Goal: Transaction & Acquisition: Book appointment/travel/reservation

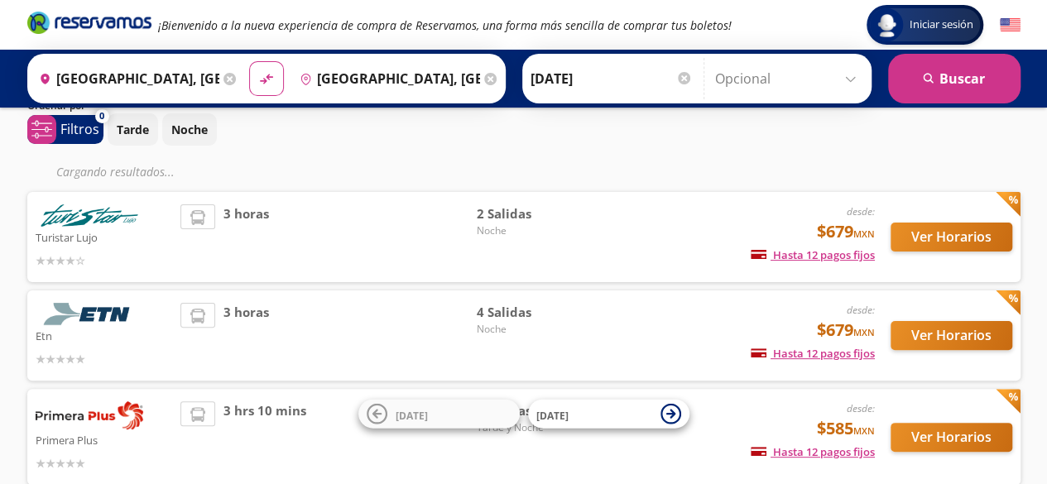
scroll to position [83, 0]
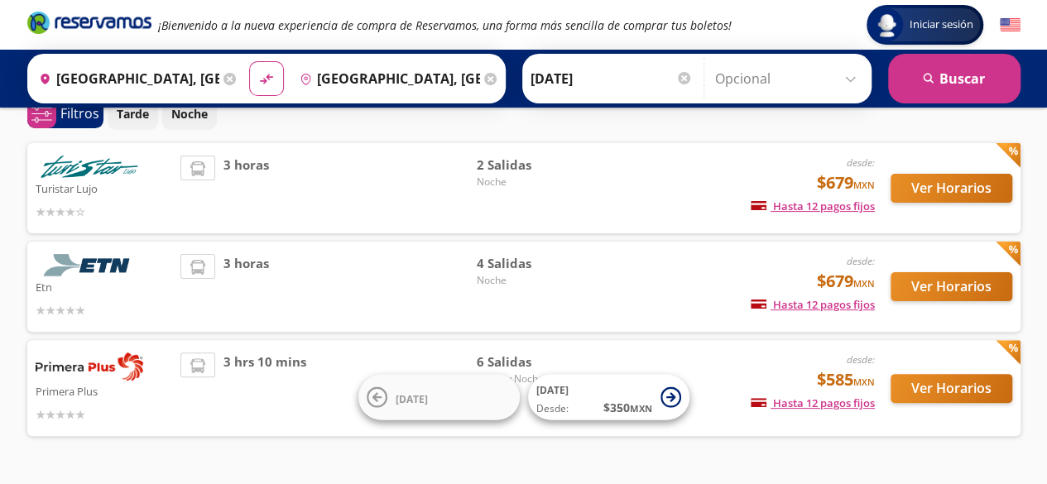
click at [628, 181] on div "desde: $679 MXN Hasta 12 pagos fijos Pagos fijos en compras mayores a $30 MXN, …" at bounding box center [737, 188] width 274 height 65
click at [938, 185] on button "Ver Horarios" at bounding box center [952, 188] width 122 height 29
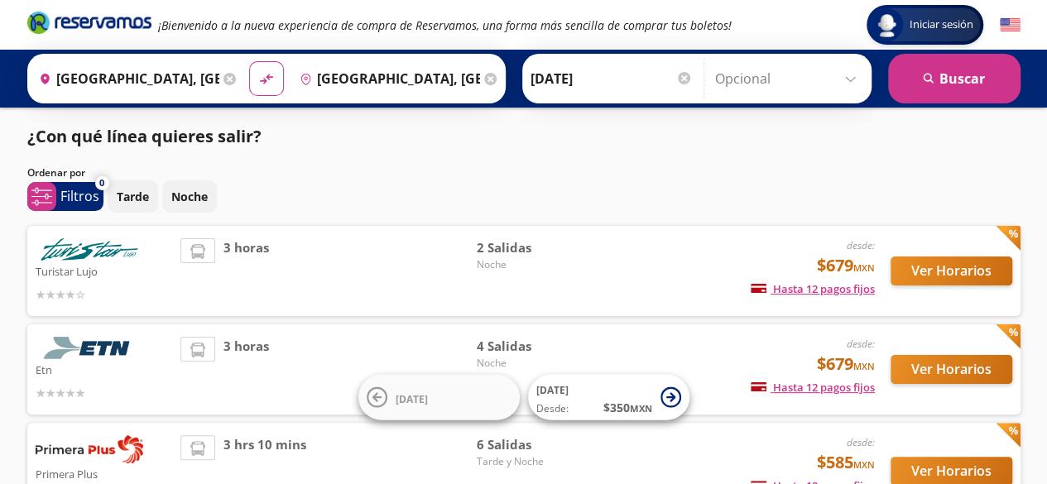
scroll to position [83, 0]
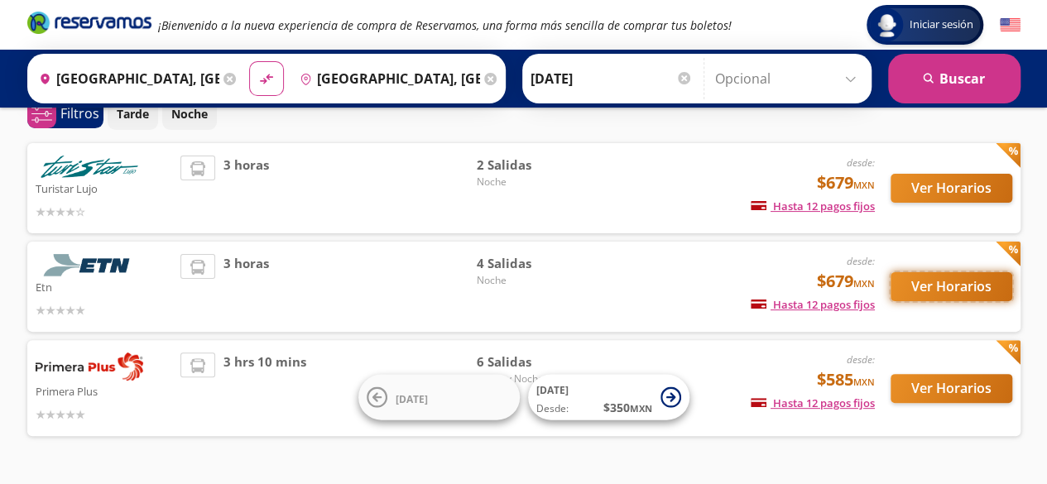
click at [925, 287] on button "Ver Horarios" at bounding box center [952, 286] width 122 height 29
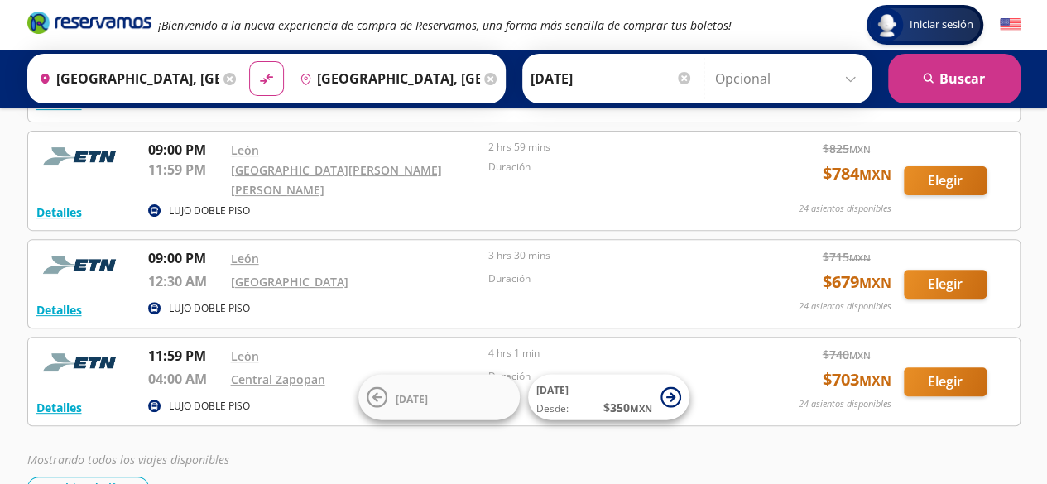
scroll to position [166, 0]
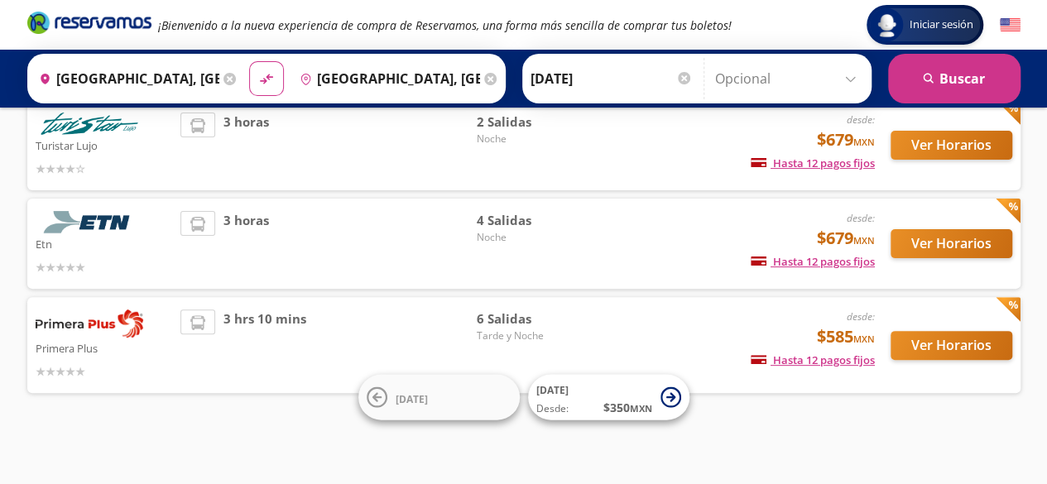
scroll to position [83, 0]
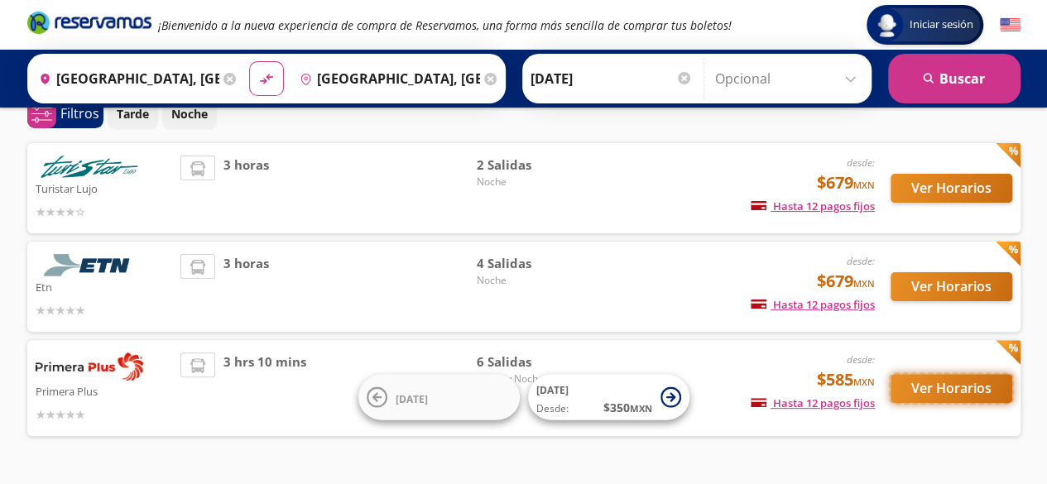
click at [960, 385] on button "Ver Horarios" at bounding box center [952, 388] width 122 height 29
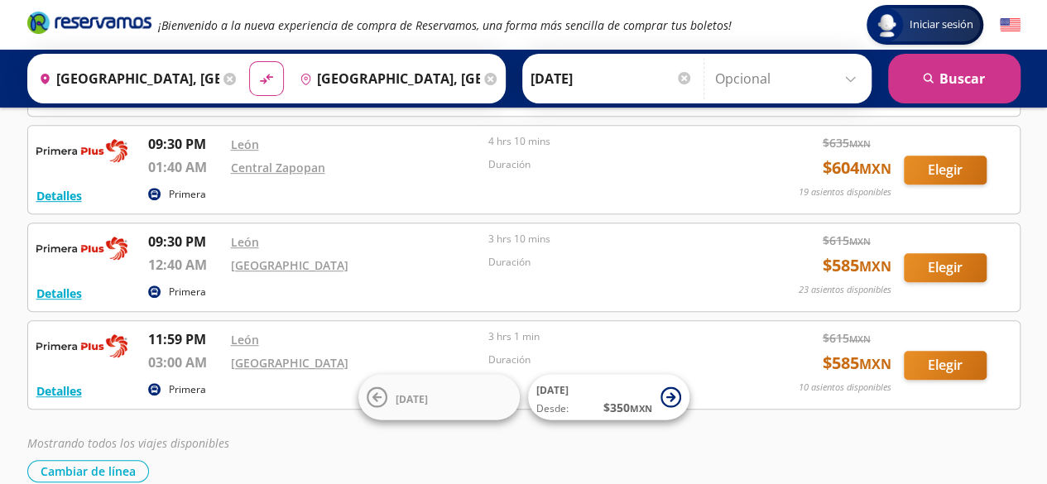
scroll to position [414, 0]
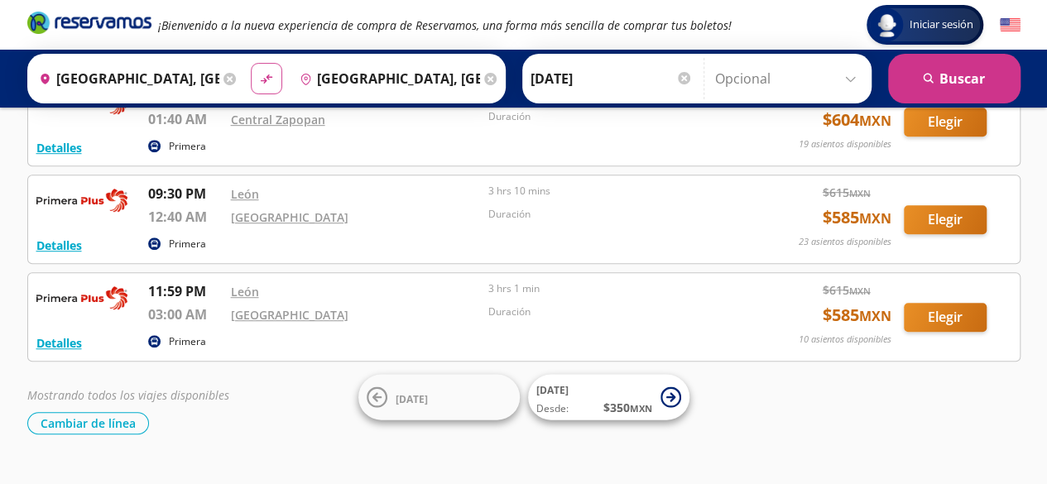
click at [265, 73] on icon "material-symbols:compare-arrows-rounded" at bounding box center [266, 79] width 15 height 16
type input "[GEOGRAPHIC_DATA], [GEOGRAPHIC_DATA]"
click at [344, 73] on input "[GEOGRAPHIC_DATA], [GEOGRAPHIC_DATA]" at bounding box center [386, 78] width 187 height 41
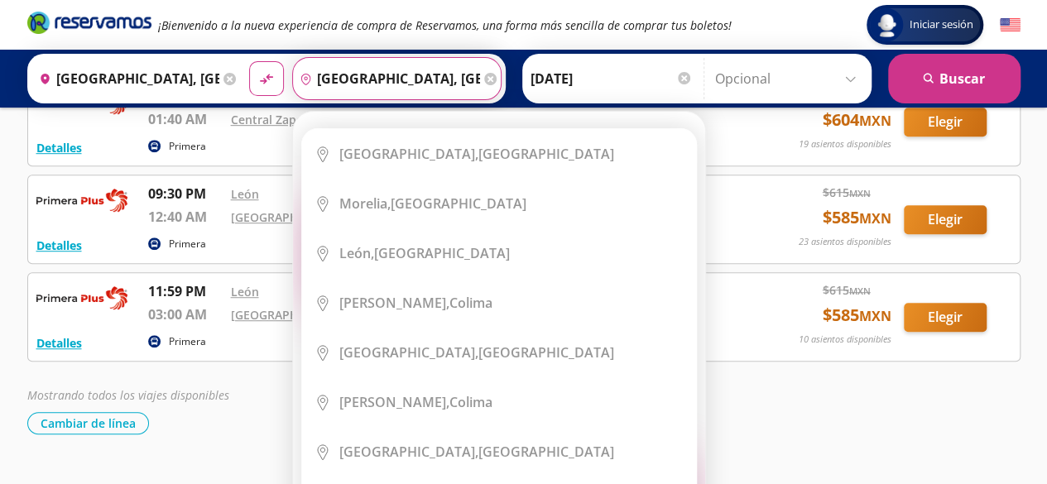
click at [369, 112] on div "Elige tu destino Close Destino pin-outline [GEOGRAPHIC_DATA], [GEOGRAPHIC_DATA]…" at bounding box center [499, 335] width 412 height 447
click at [371, 112] on div "Elige tu destino Close Destino pin-outline [GEOGRAPHIC_DATA], [GEOGRAPHIC_DATA]…" at bounding box center [499, 335] width 412 height 447
click at [421, 80] on input "[GEOGRAPHIC_DATA], [GEOGRAPHIC_DATA]" at bounding box center [386, 78] width 187 height 41
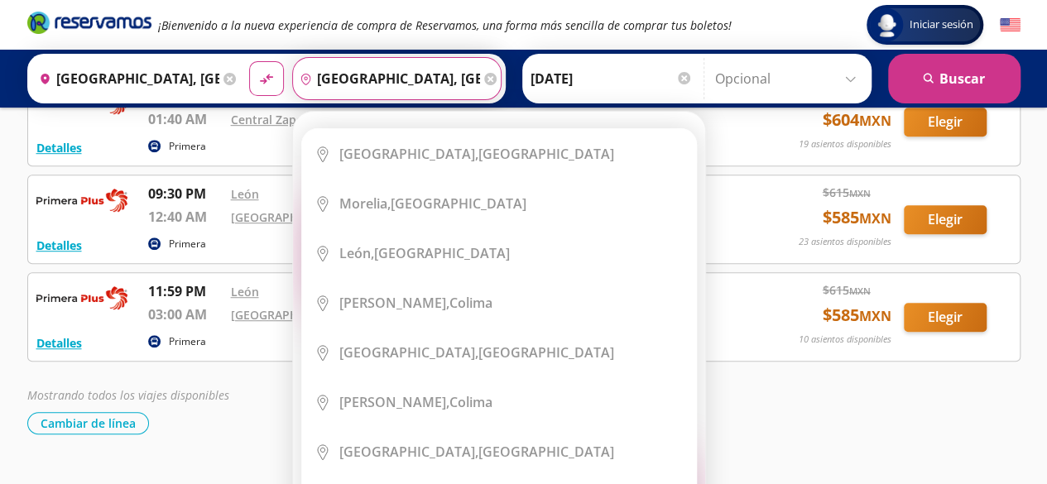
click at [419, 80] on input "[GEOGRAPHIC_DATA], [GEOGRAPHIC_DATA]" at bounding box center [386, 78] width 187 height 41
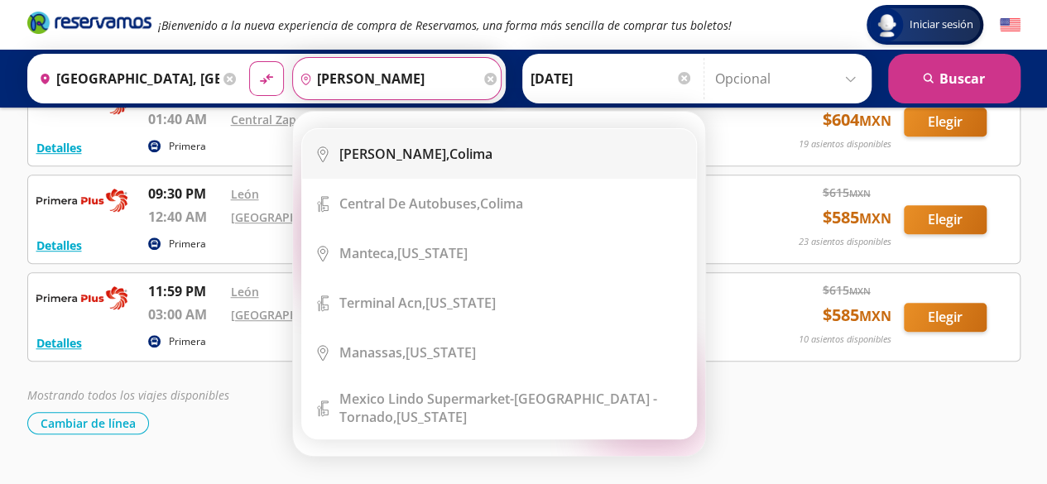
click at [380, 145] on b "[PERSON_NAME]," at bounding box center [394, 154] width 110 height 18
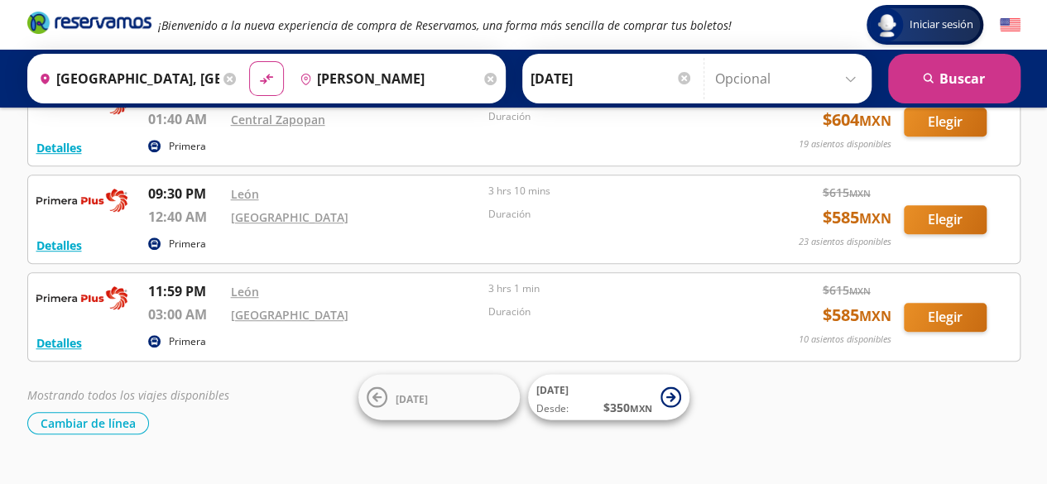
type input "Manzanillo, Colima"
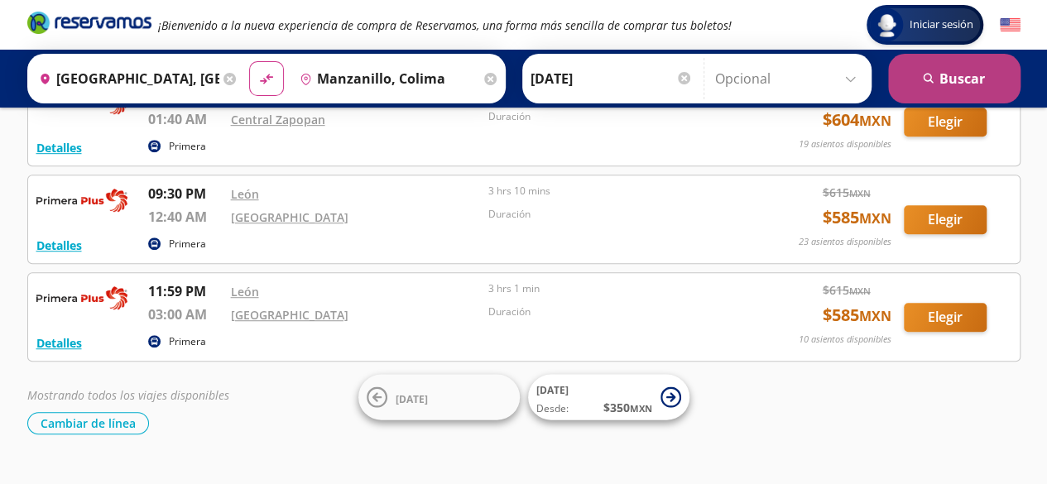
click at [958, 87] on button "search [GEOGRAPHIC_DATA]" at bounding box center [954, 79] width 132 height 50
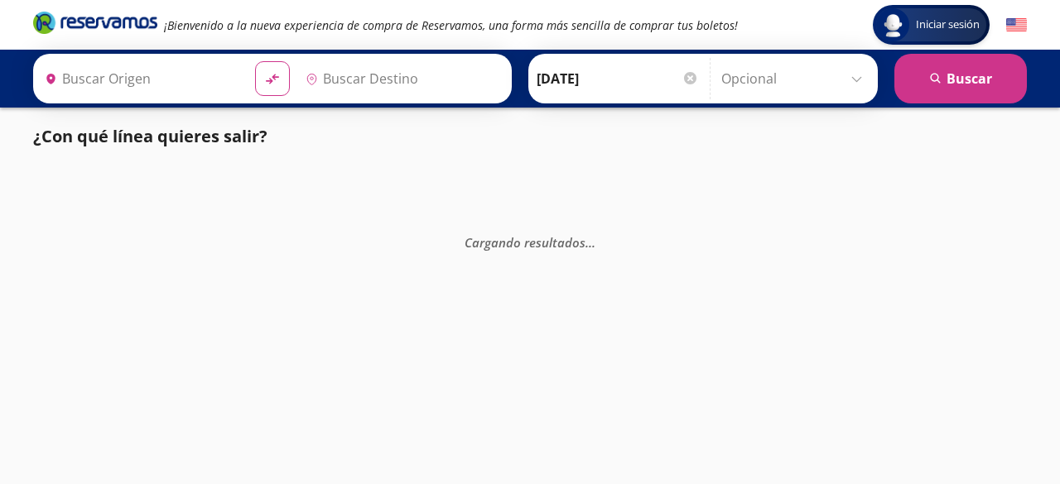
type input "[GEOGRAPHIC_DATA], [GEOGRAPHIC_DATA]"
type input "Manzanillo, Colima"
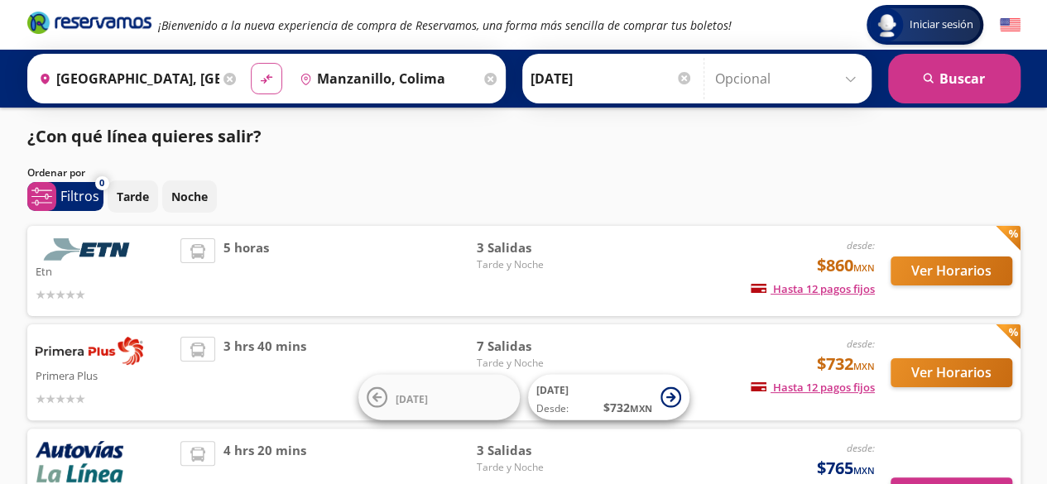
click at [259, 79] on icon "material-symbols:compare-arrows-rounded" at bounding box center [266, 79] width 15 height 16
type input "Manzanillo, Colima"
type input "[GEOGRAPHIC_DATA], [GEOGRAPHIC_DATA]"
click at [262, 82] on icon "material-symbols:compare-arrows-rounded" at bounding box center [266, 79] width 15 height 16
type input "[GEOGRAPHIC_DATA], [GEOGRAPHIC_DATA]"
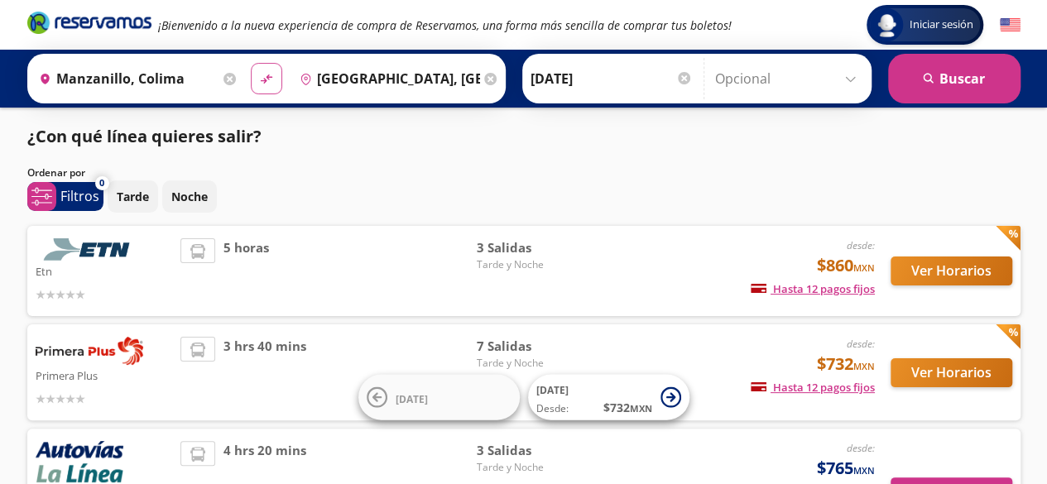
type input "Manzanillo, Colima"
click at [128, 80] on input "[GEOGRAPHIC_DATA], [GEOGRAPHIC_DATA]" at bounding box center [125, 78] width 187 height 41
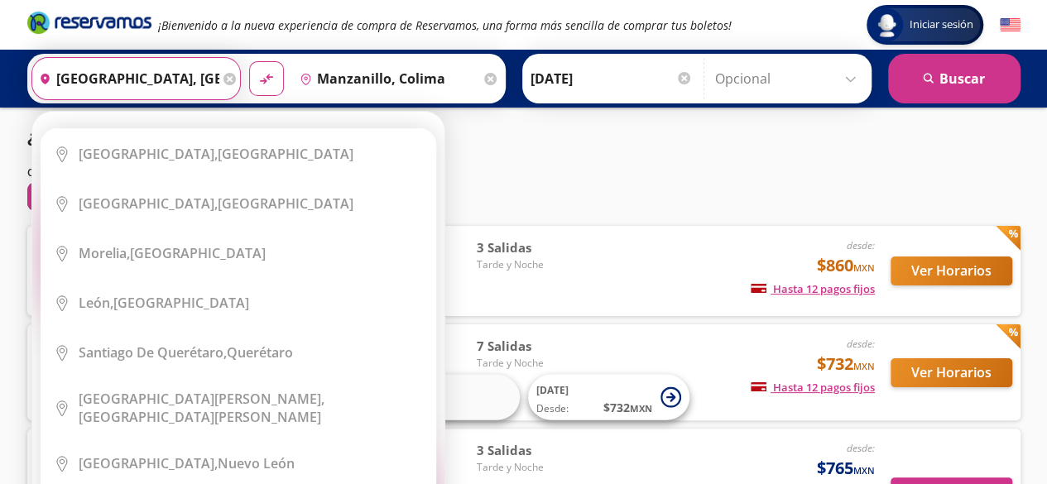
click at [134, 80] on div "Origen heroicons:map-pin-20-solid [GEOGRAPHIC_DATA], [GEOGRAPHIC_DATA] Elige tu…" at bounding box center [135, 78] width 209 height 43
click at [134, 80] on input "[GEOGRAPHIC_DATA], [GEOGRAPHIC_DATA]" at bounding box center [125, 78] width 187 height 41
drag, startPoint x: 128, startPoint y: 80, endPoint x: 139, endPoint y: 80, distance: 11.6
click at [139, 80] on input "[GEOGRAPHIC_DATA], [GEOGRAPHIC_DATA]" at bounding box center [125, 78] width 187 height 41
click at [142, 80] on input "[GEOGRAPHIC_DATA], [GEOGRAPHIC_DATA]" at bounding box center [125, 78] width 187 height 41
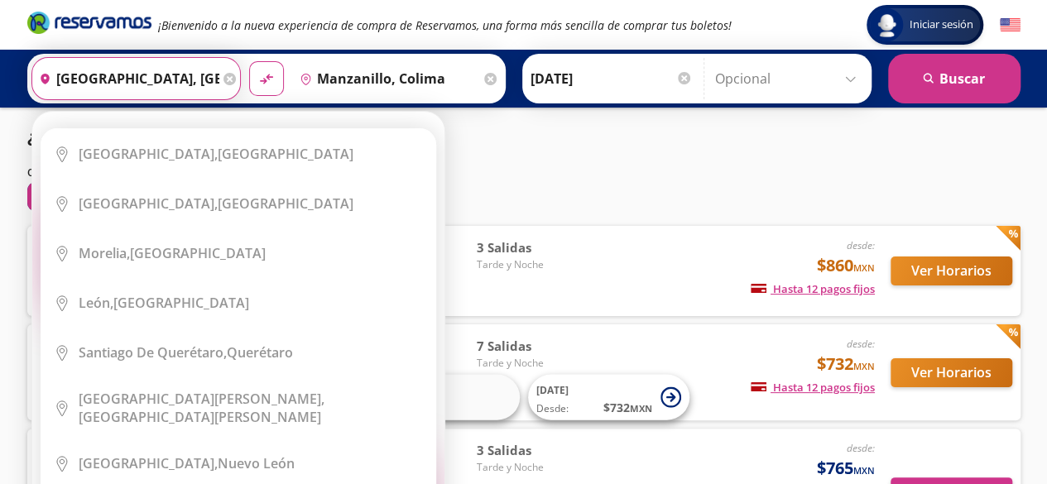
click at [138, 81] on input "[GEOGRAPHIC_DATA], [GEOGRAPHIC_DATA]" at bounding box center [125, 78] width 187 height 41
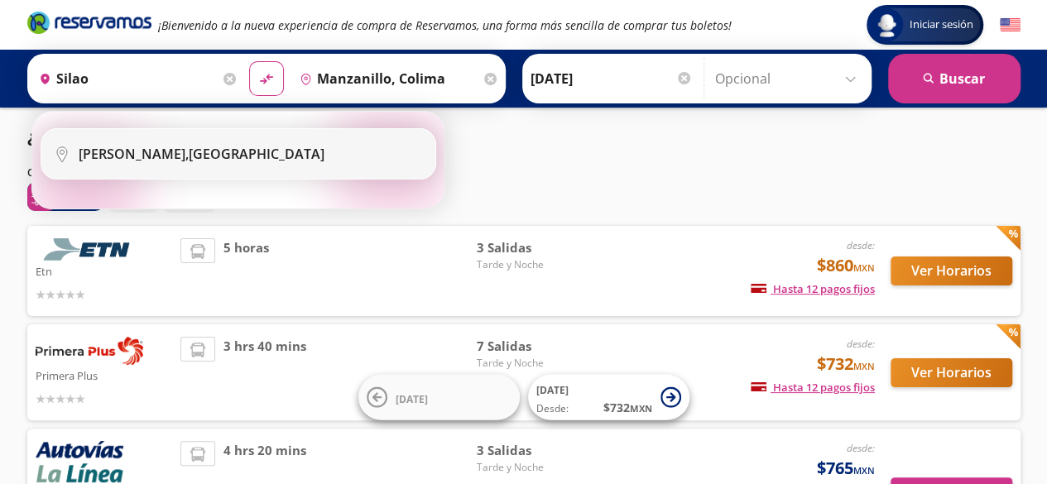
click at [178, 156] on div "[GEOGRAPHIC_DATA], [GEOGRAPHIC_DATA]" at bounding box center [202, 154] width 246 height 18
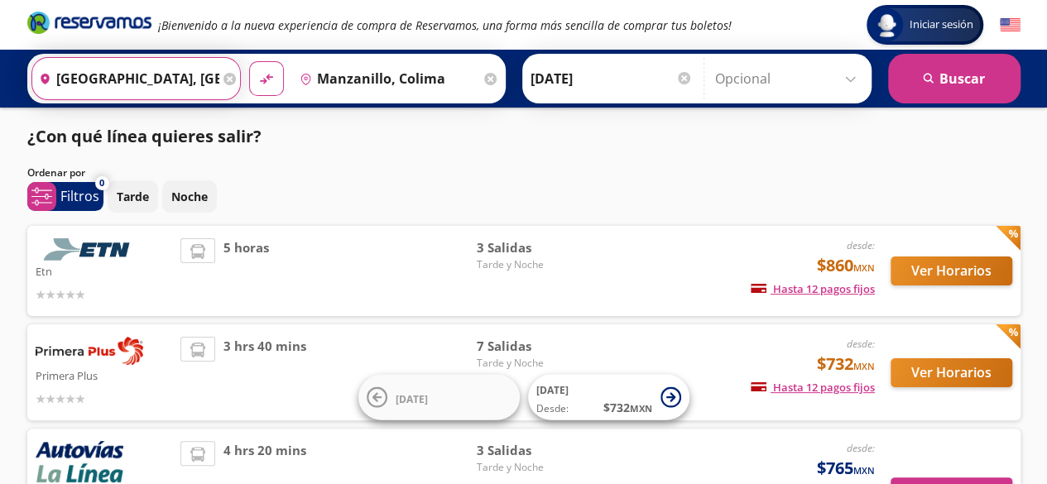
click at [177, 76] on input "[GEOGRAPHIC_DATA], [GEOGRAPHIC_DATA]" at bounding box center [125, 78] width 187 height 41
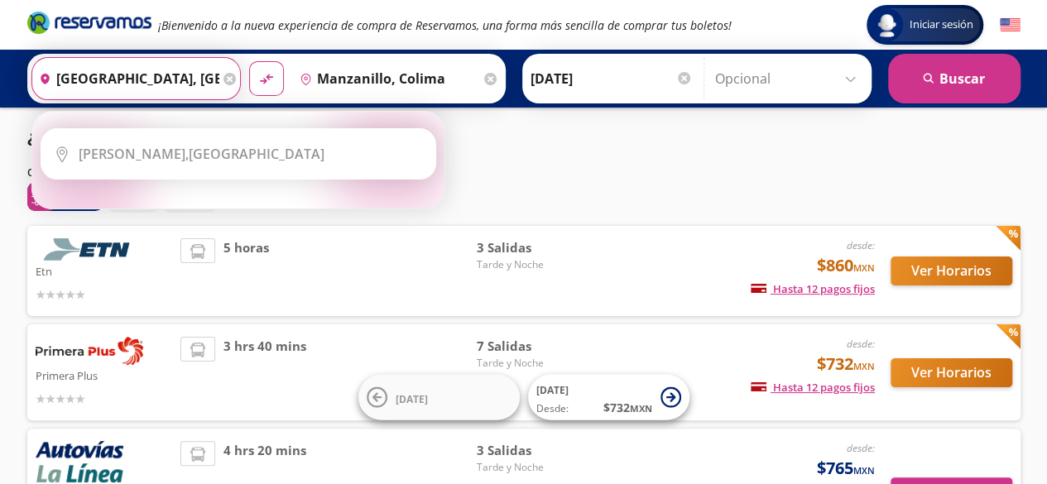
click at [177, 76] on input "[GEOGRAPHIC_DATA], [GEOGRAPHIC_DATA]" at bounding box center [125, 78] width 187 height 41
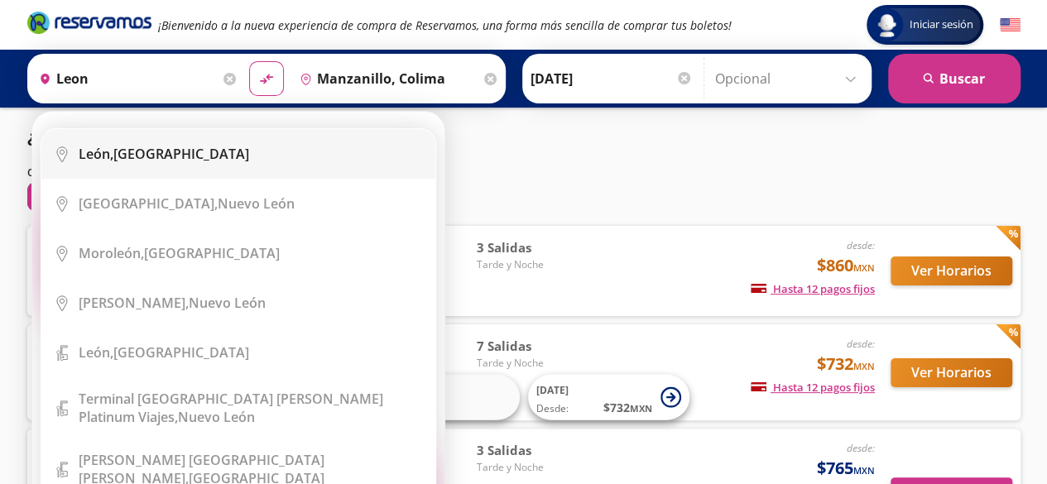
click at [175, 153] on div "[GEOGRAPHIC_DATA], [GEOGRAPHIC_DATA]" at bounding box center [164, 154] width 171 height 18
type input "[GEOGRAPHIC_DATA], [GEOGRAPHIC_DATA]"
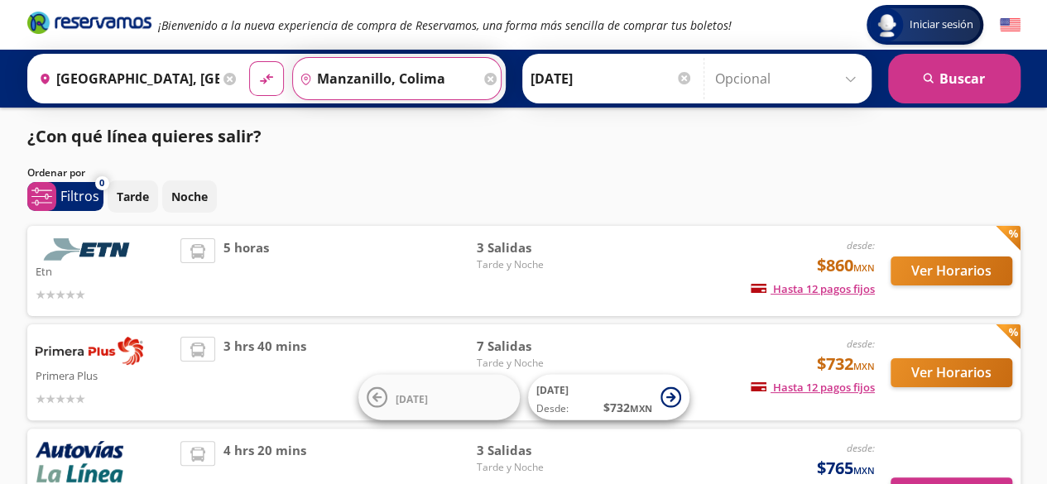
click at [377, 80] on input "Manzanillo, Colima" at bounding box center [386, 78] width 187 height 41
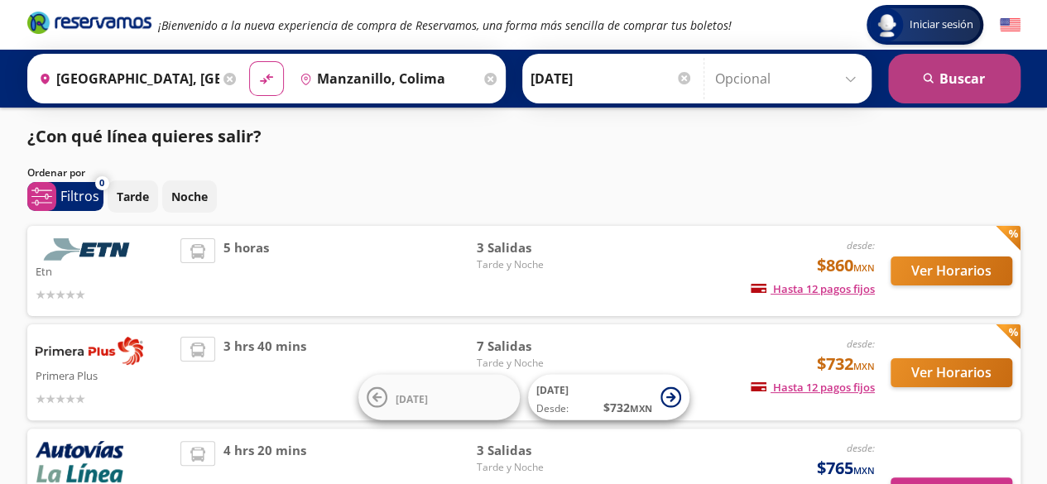
click at [972, 94] on button "search [GEOGRAPHIC_DATA]" at bounding box center [954, 79] width 132 height 50
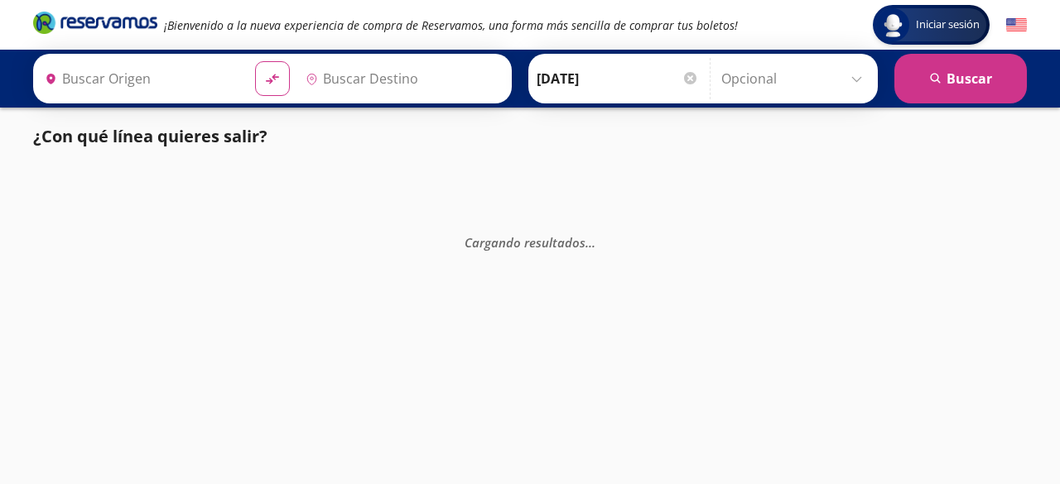
type input "Manzanillo, Colima"
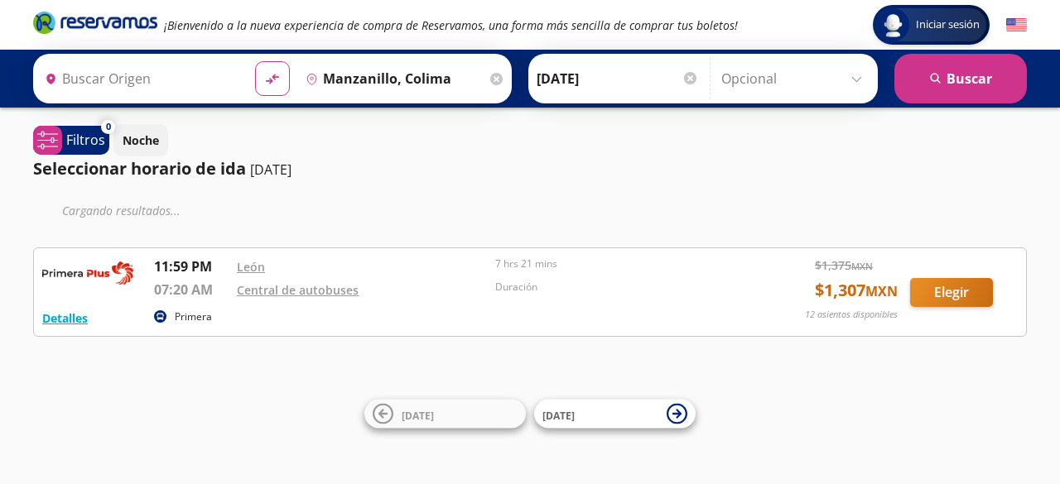
type input "[GEOGRAPHIC_DATA], [GEOGRAPHIC_DATA]"
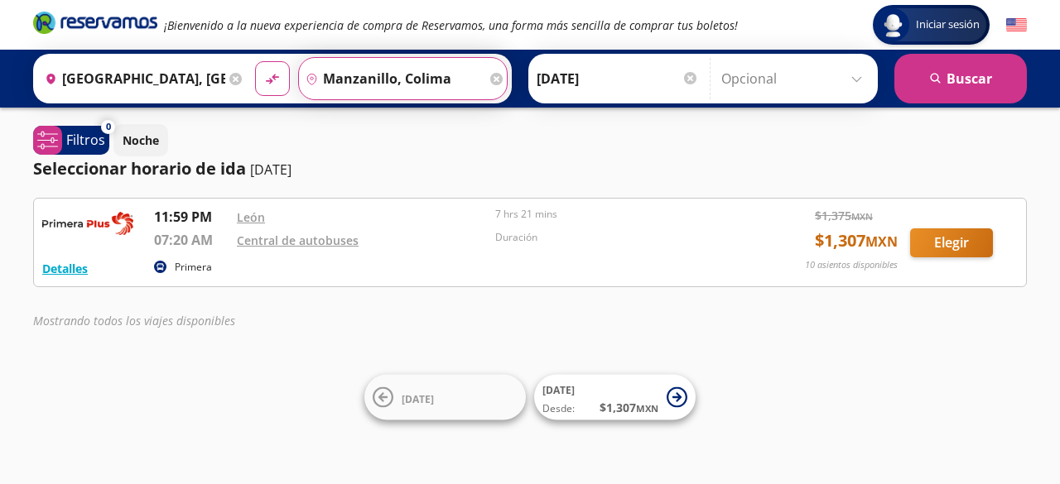
click at [357, 84] on input "Manzanillo, Colima" at bounding box center [392, 78] width 187 height 41
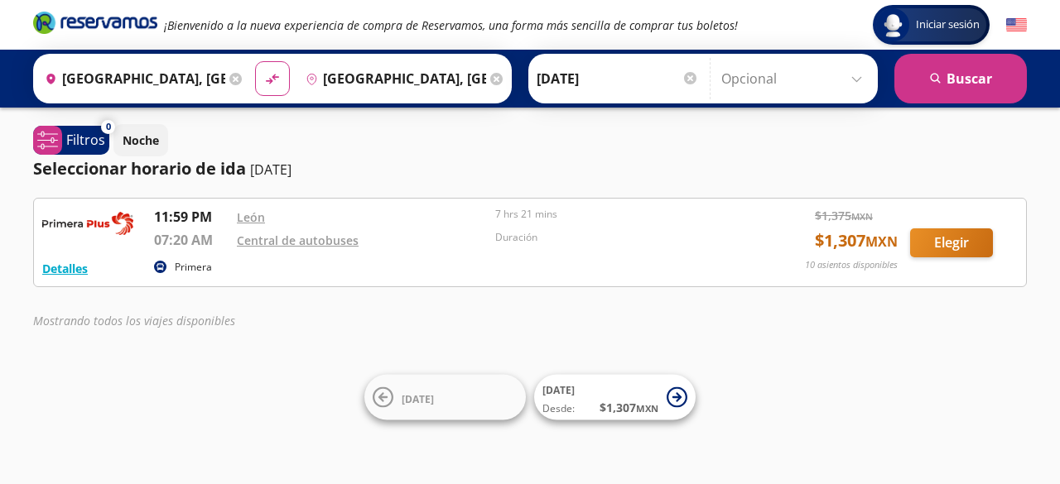
click at [357, 84] on input "[GEOGRAPHIC_DATA], [GEOGRAPHIC_DATA]" at bounding box center [392, 78] width 187 height 41
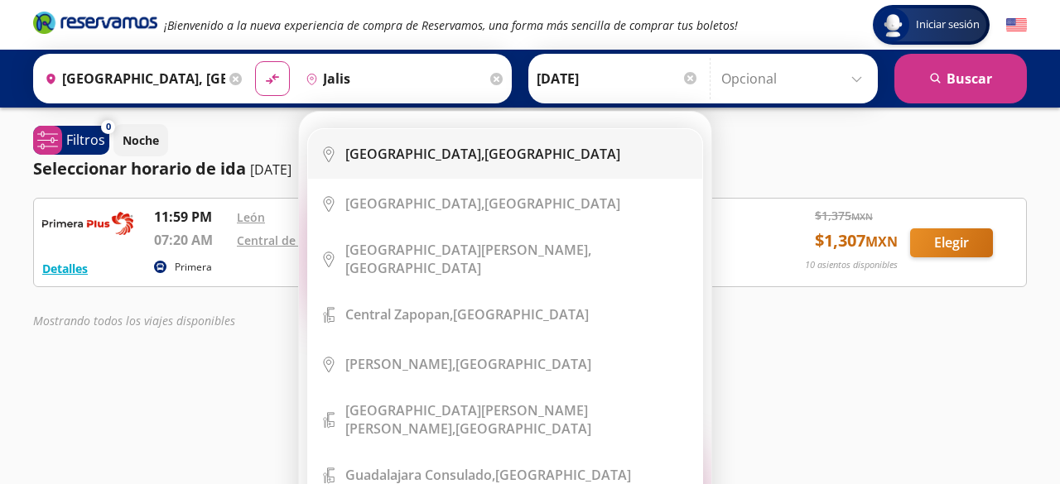
click at [394, 141] on li "City Icon [GEOGRAPHIC_DATA], [GEOGRAPHIC_DATA]" at bounding box center [505, 154] width 394 height 50
type input "[GEOGRAPHIC_DATA], [GEOGRAPHIC_DATA]"
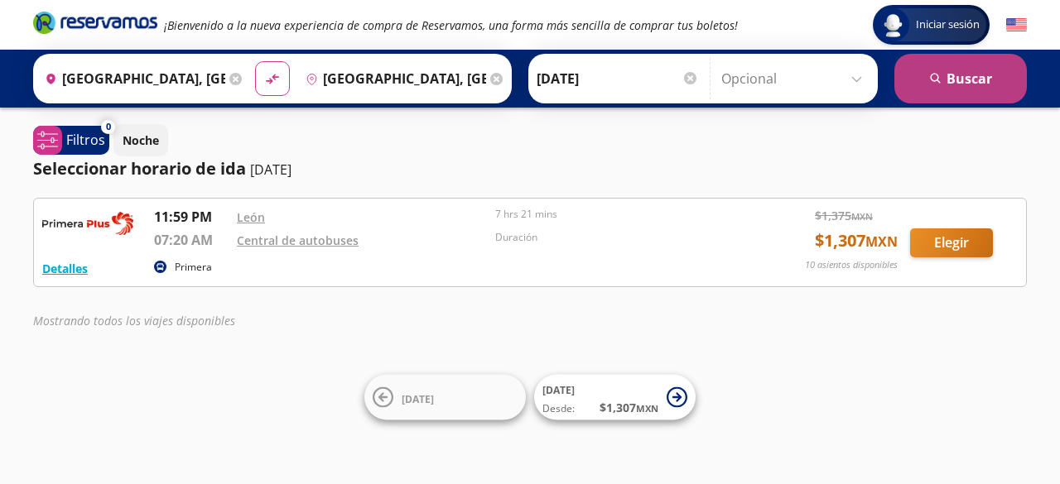
click at [998, 74] on button "search [GEOGRAPHIC_DATA]" at bounding box center [960, 79] width 132 height 50
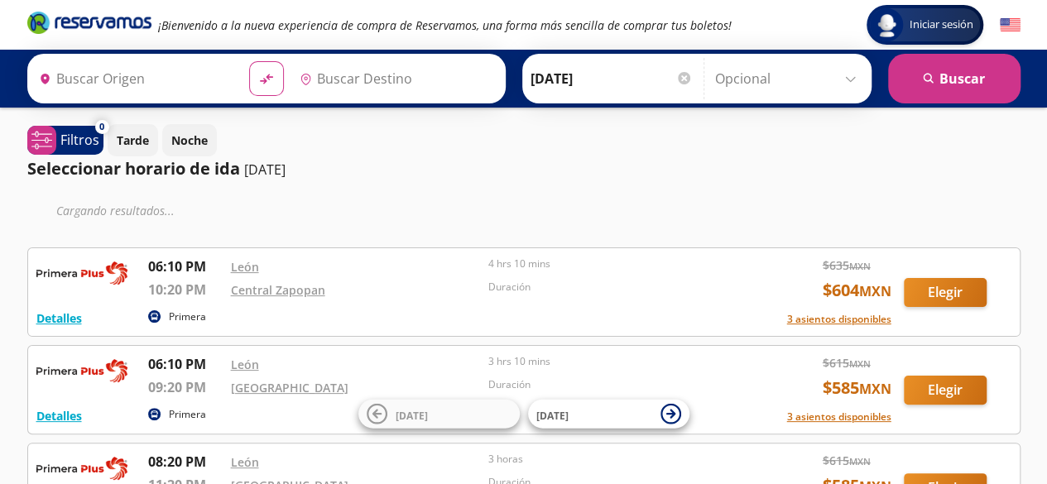
type input "[GEOGRAPHIC_DATA], [GEOGRAPHIC_DATA]"
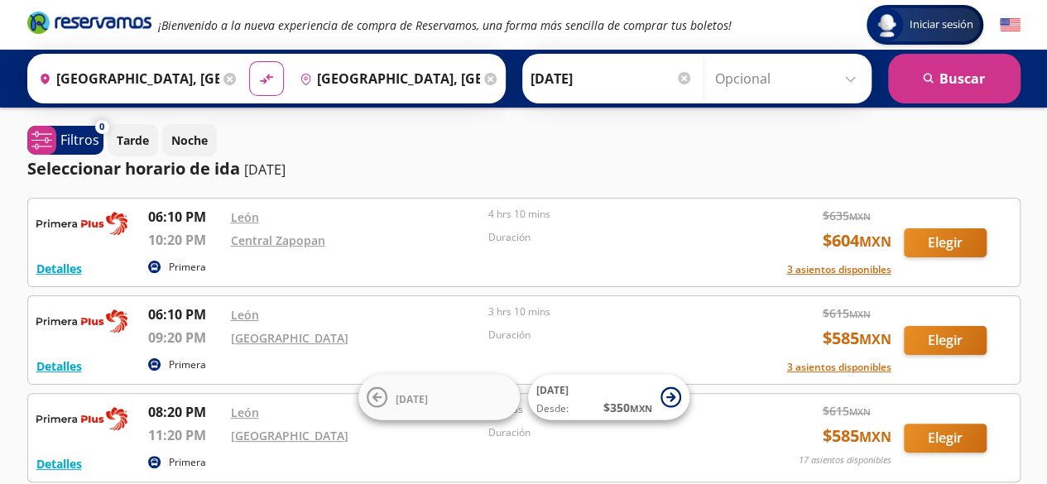
scroll to position [83, 0]
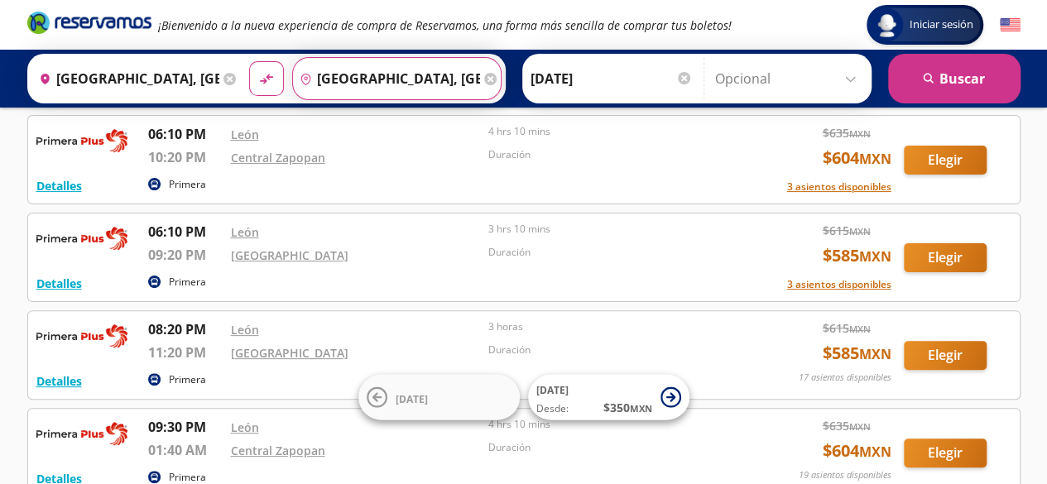
click at [369, 86] on input "[GEOGRAPHIC_DATA], [GEOGRAPHIC_DATA]" at bounding box center [386, 78] width 187 height 41
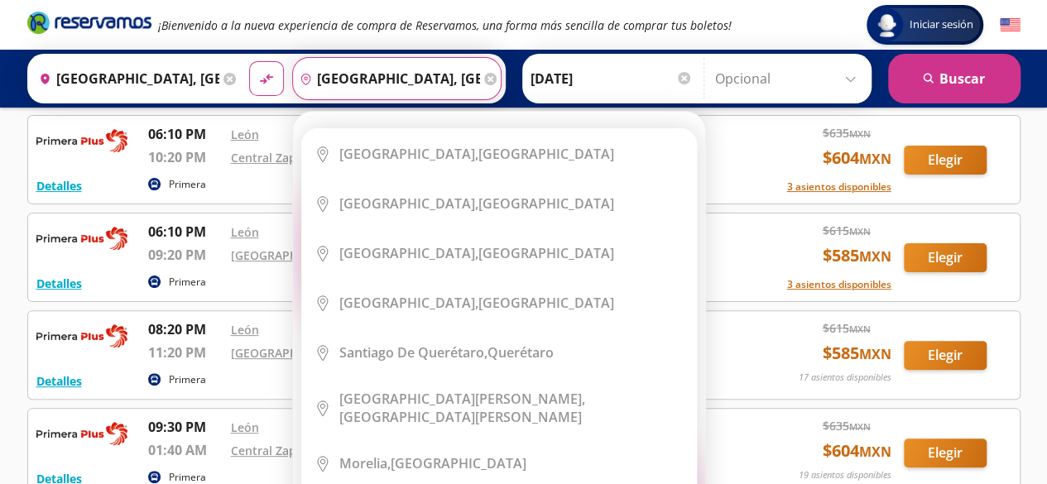
click at [387, 112] on div "Elige tu destino Close Destino pin-outline [GEOGRAPHIC_DATA], [GEOGRAPHIC_DATA]…" at bounding box center [499, 335] width 412 height 447
click at [385, 112] on div "Elige tu destino Close Destino pin-outline [GEOGRAPHIC_DATA], [GEOGRAPHIC_DATA]…" at bounding box center [499, 335] width 412 height 447
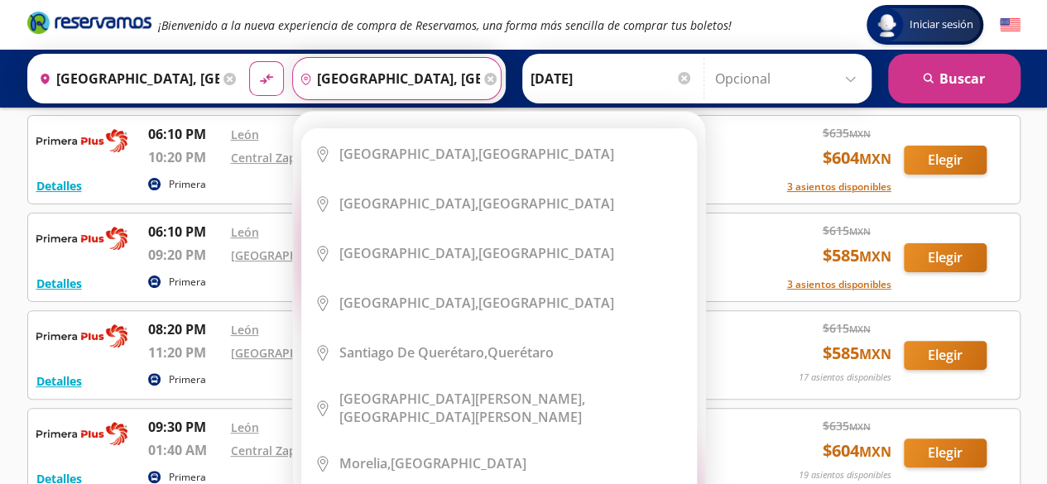
click at [479, 112] on div "Elige tu destino Close Destino pin-outline [GEOGRAPHIC_DATA], [GEOGRAPHIC_DATA]…" at bounding box center [499, 335] width 412 height 447
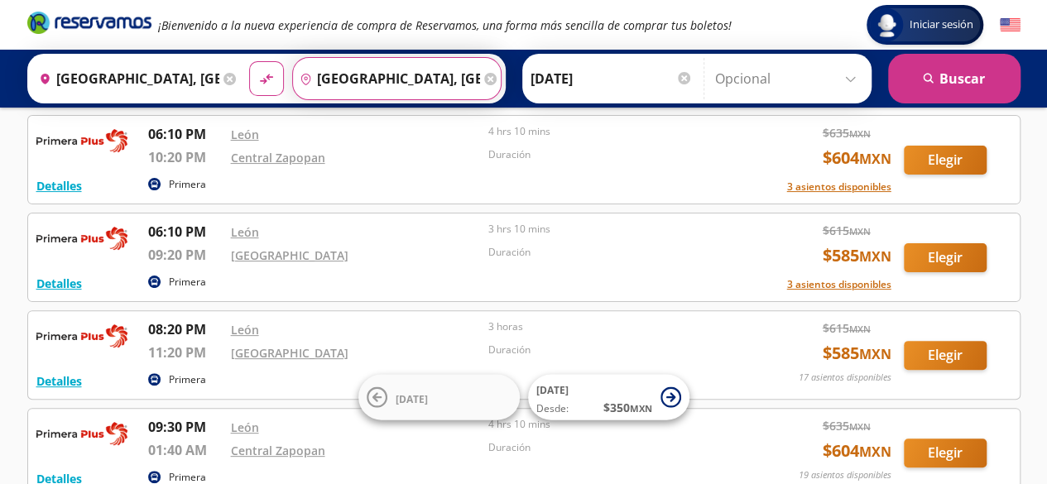
click at [387, 72] on input "[GEOGRAPHIC_DATA], [GEOGRAPHIC_DATA]" at bounding box center [386, 78] width 187 height 41
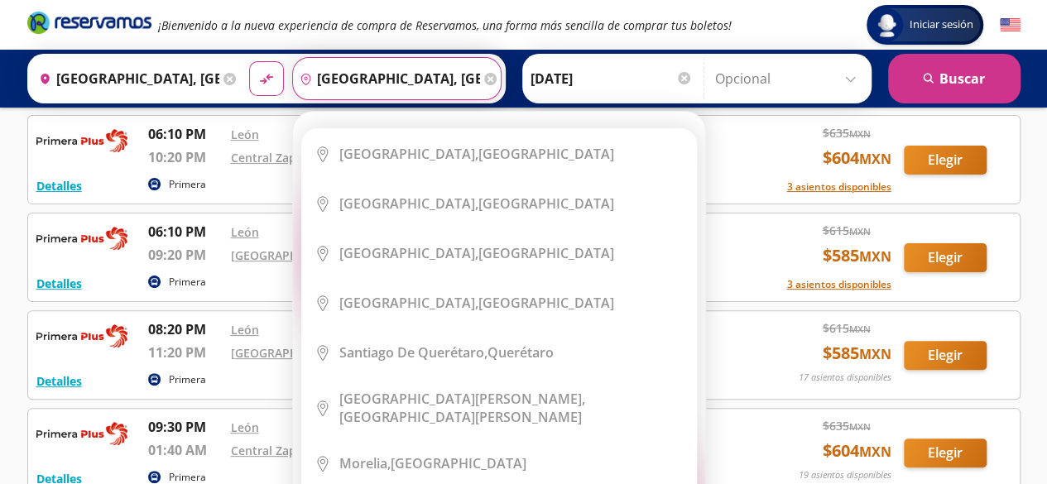
click at [392, 75] on input "[GEOGRAPHIC_DATA], [GEOGRAPHIC_DATA]" at bounding box center [386, 78] width 187 height 41
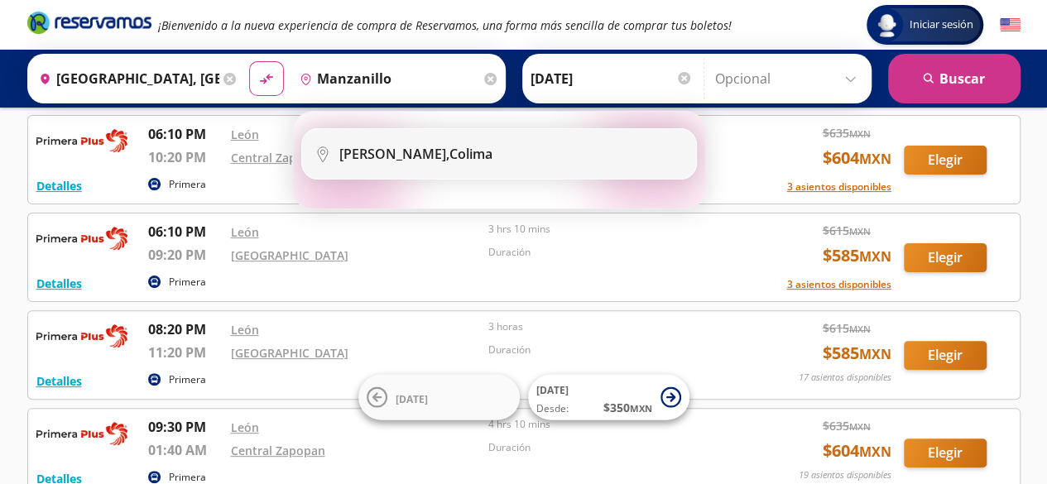
click at [426, 152] on div "Manzanillo, Colima" at bounding box center [415, 154] width 153 height 18
type input "Manzanillo, Colima"
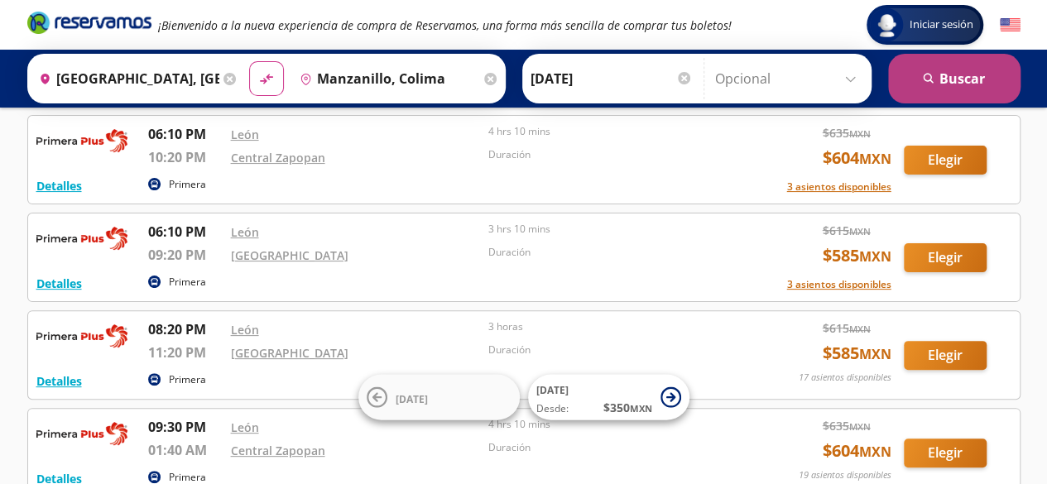
click at [989, 75] on button "search [GEOGRAPHIC_DATA]" at bounding box center [954, 79] width 132 height 50
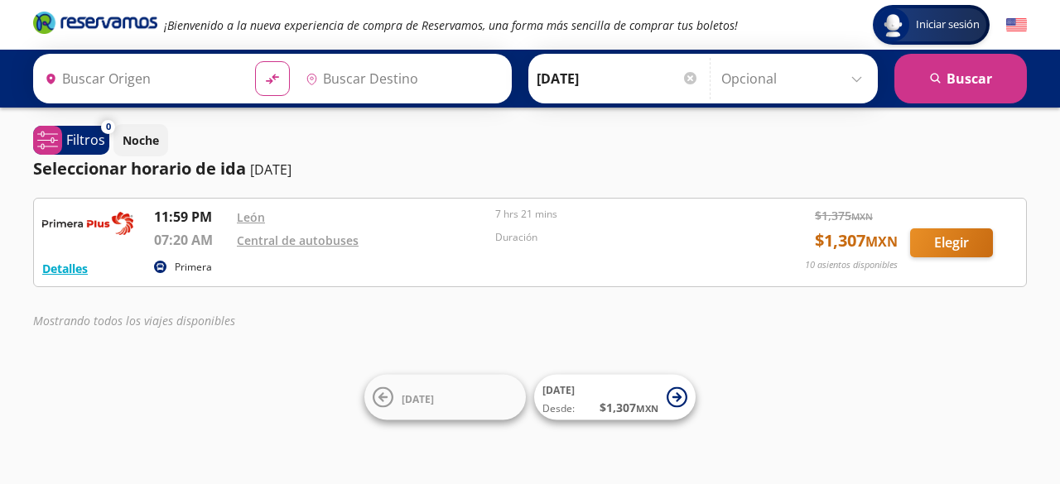
type input "[GEOGRAPHIC_DATA], [GEOGRAPHIC_DATA]"
type input "Manzanillo, Colima"
